Goal: Task Accomplishment & Management: Manage account settings

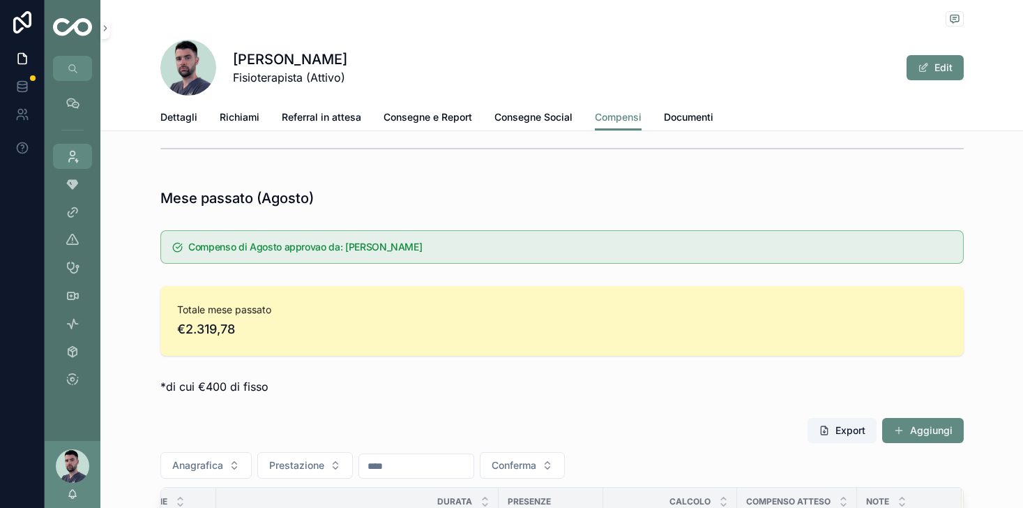
scroll to position [444, 0]
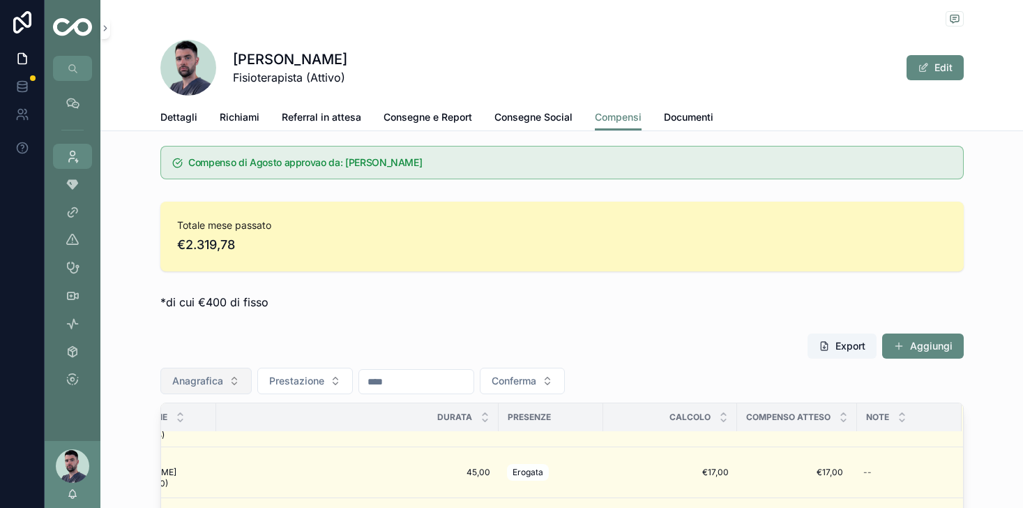
click at [224, 383] on button "Anagrafica" at bounding box center [205, 380] width 91 height 26
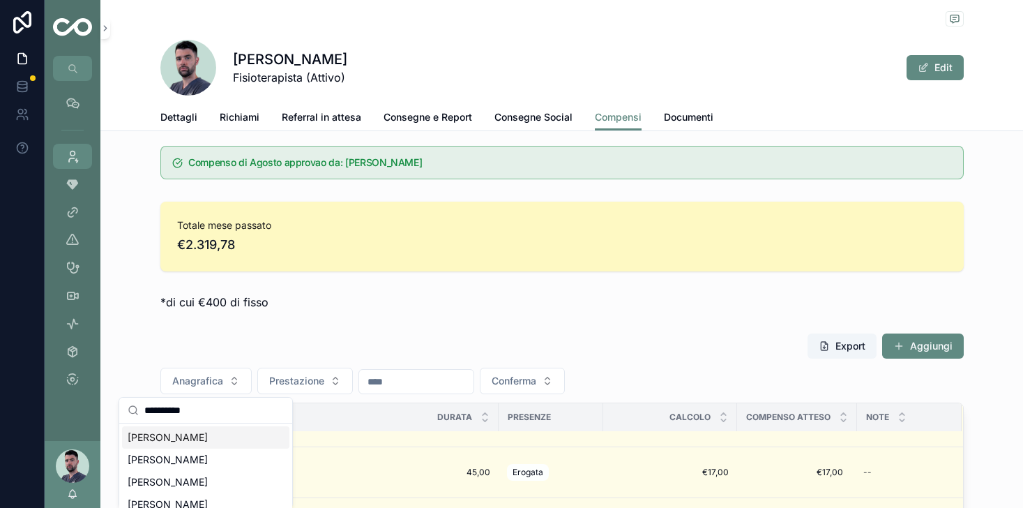
type input "**********"
click at [219, 443] on div "Meneghelli Sonia" at bounding box center [205, 437] width 167 height 22
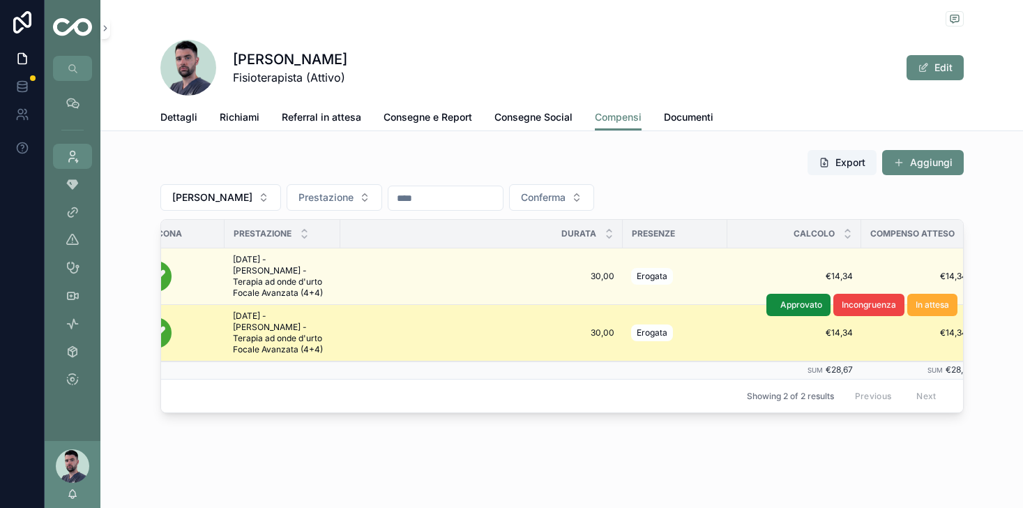
scroll to position [0, 85]
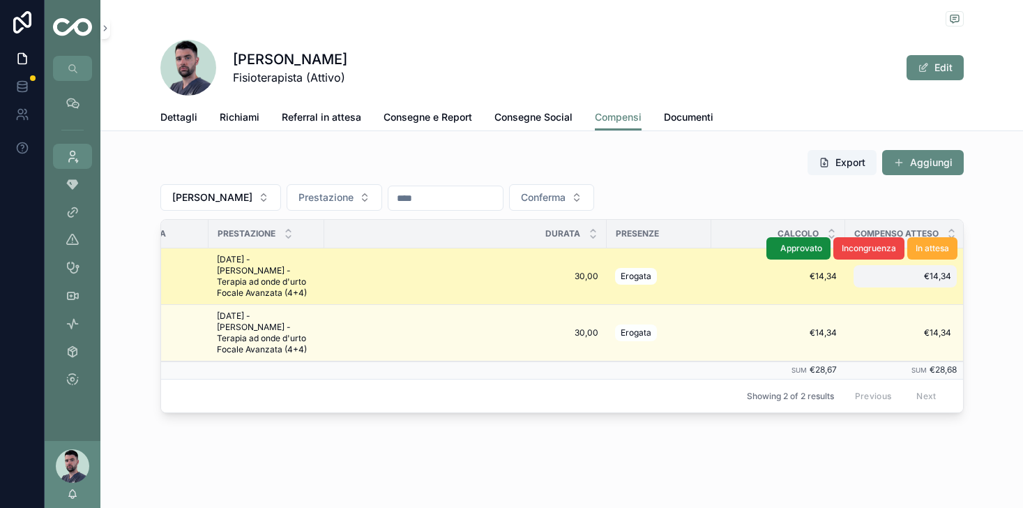
click at [933, 277] on span "€14,34" at bounding box center [905, 275] width 92 height 11
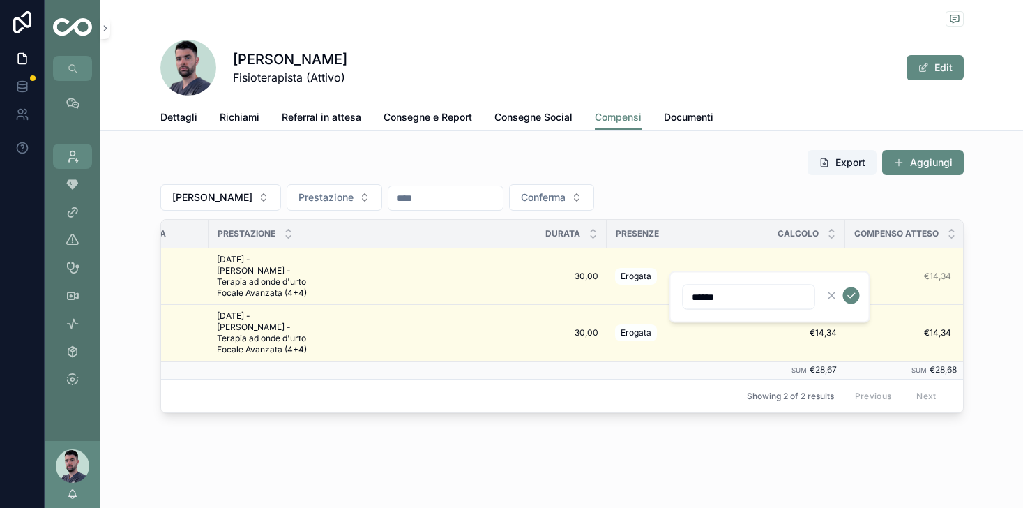
type input "******"
click at [854, 298] on icon "scrollable content" at bounding box center [851, 295] width 11 height 11
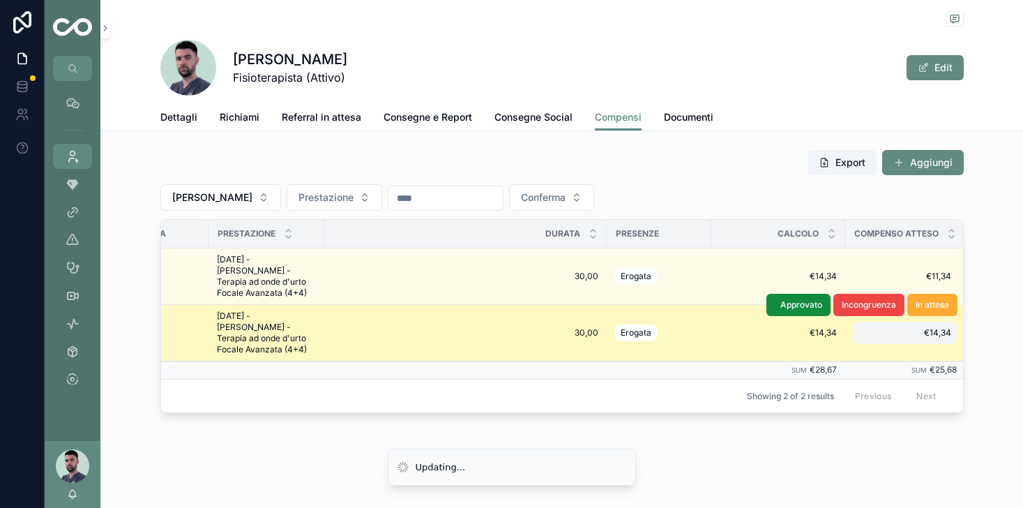
click at [936, 333] on span "€14,34" at bounding box center [905, 332] width 92 height 11
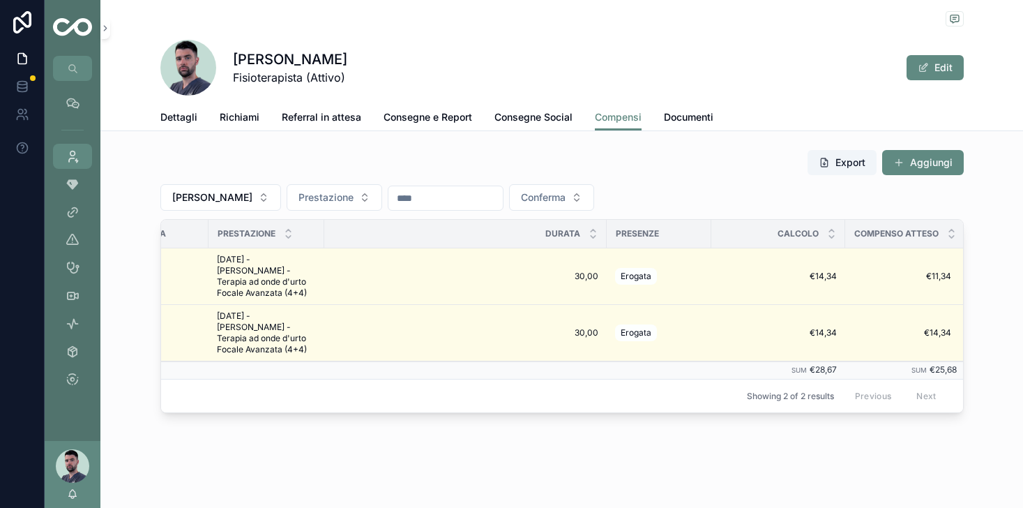
click at [946, 336] on span "€14,34" at bounding box center [905, 332] width 92 height 11
type input "******"
click button "scrollable content" at bounding box center [851, 352] width 17 height 17
drag, startPoint x: 250, startPoint y: 197, endPoint x: 174, endPoint y: 198, distance: 76.0
click at [174, 198] on span "Meneghelli Sonia" at bounding box center [212, 197] width 80 height 14
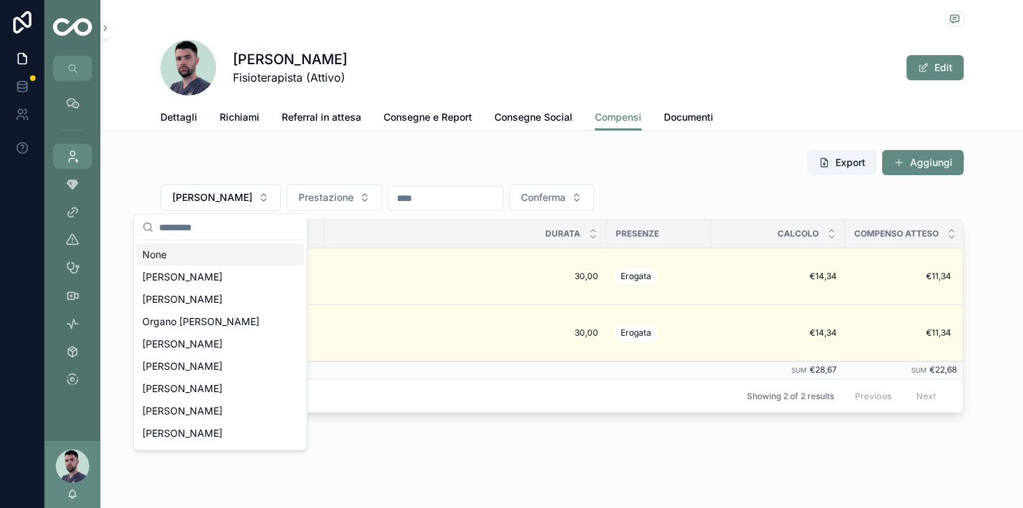
click at [155, 251] on div "None" at bounding box center [220, 254] width 167 height 22
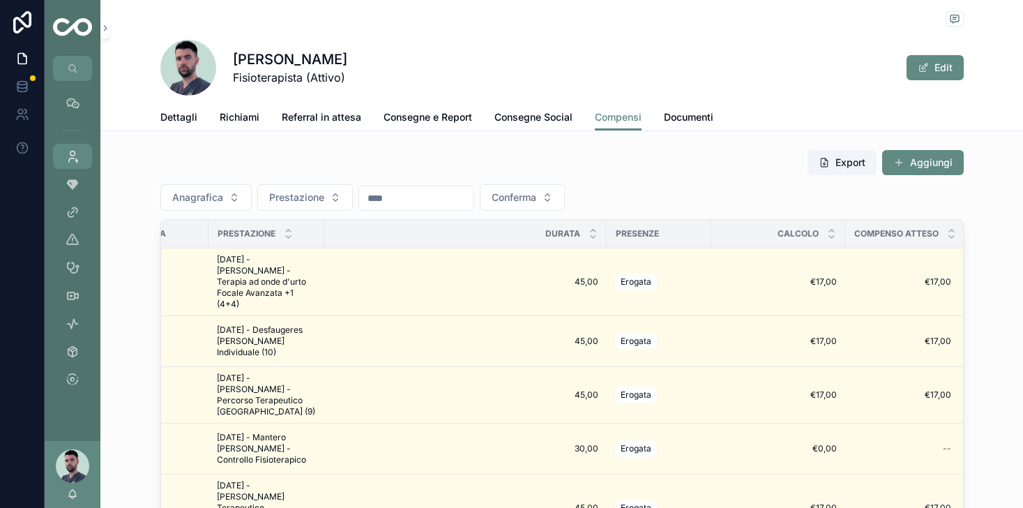
click at [157, 165] on div "Export Aggiungi Anagrafica Prestazione Conferma Look icona Prestazione Durata P…" at bounding box center [561, 375] width 922 height 463
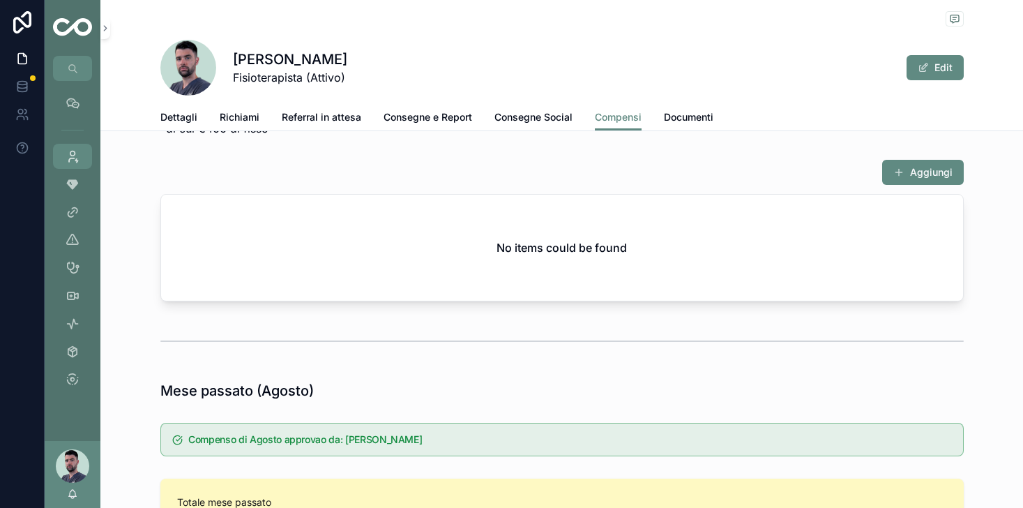
scroll to position [307, 0]
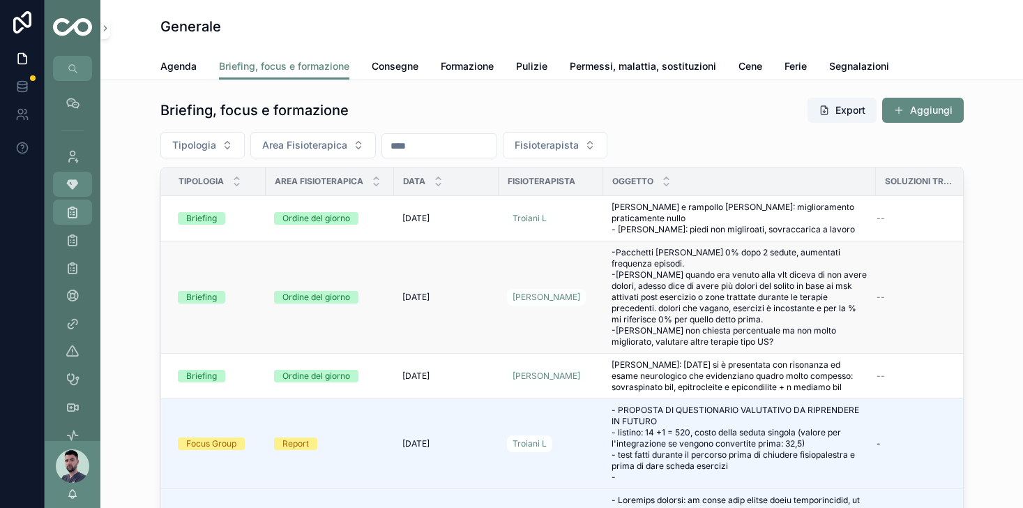
scroll to position [7, 0]
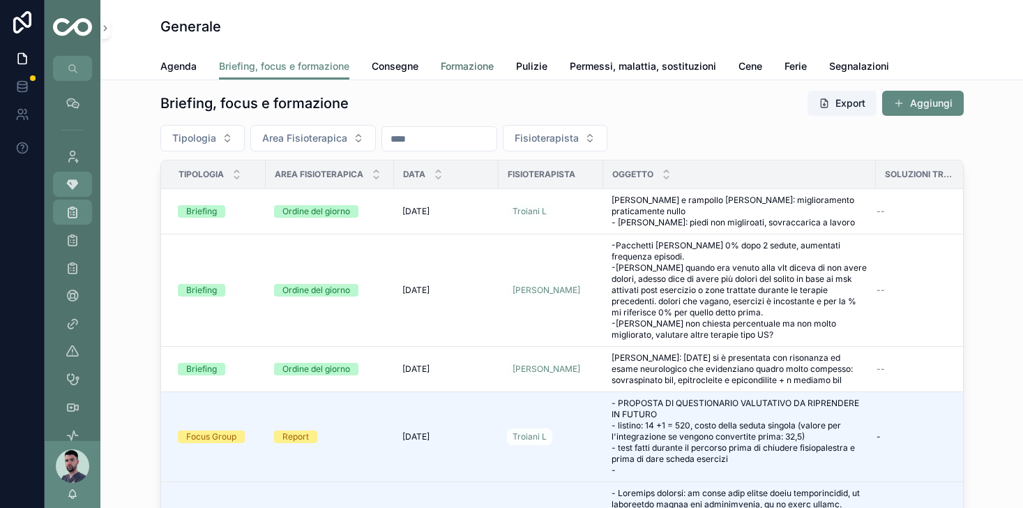
click at [469, 70] on span "Formazione" at bounding box center [467, 66] width 53 height 14
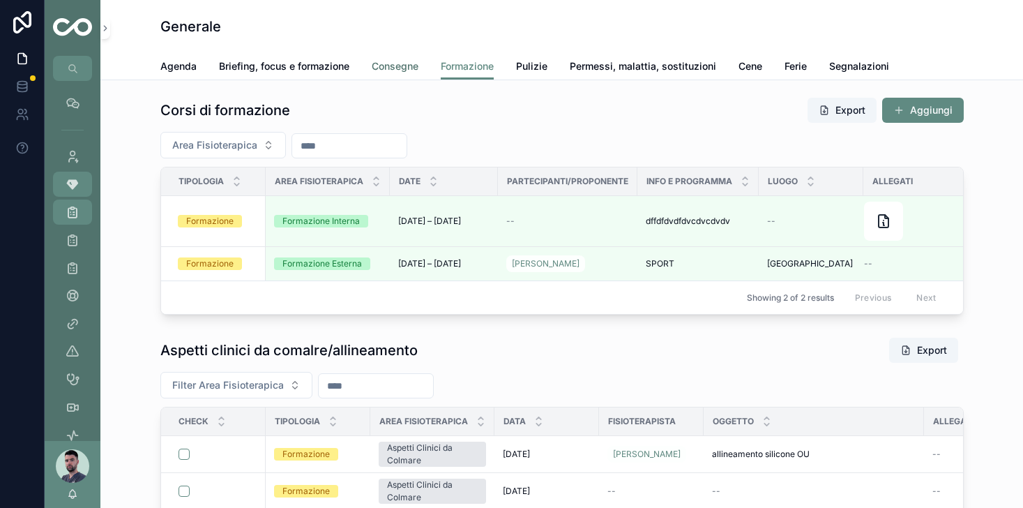
click at [390, 65] on span "Consegne" at bounding box center [395, 66] width 47 height 14
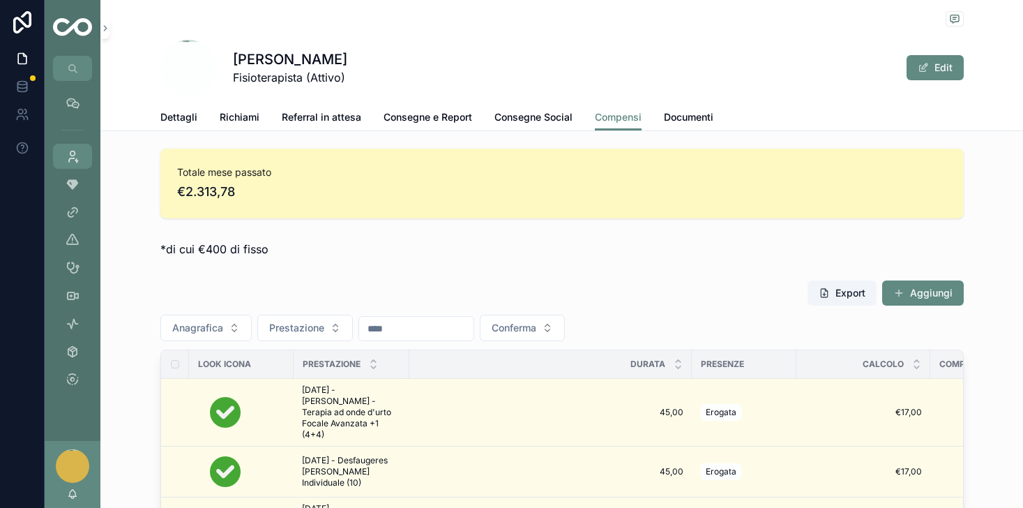
scroll to position [503, 0]
